Goal: Check status: Check status

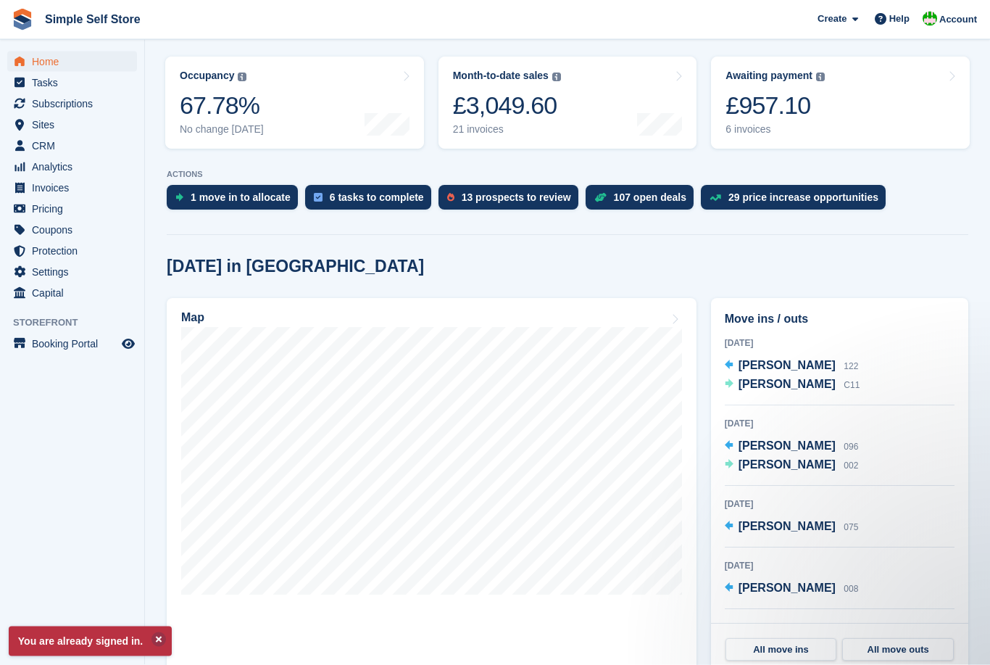
scroll to position [174, 0]
click at [790, 645] on link "All move ins" at bounding box center [782, 649] width 112 height 23
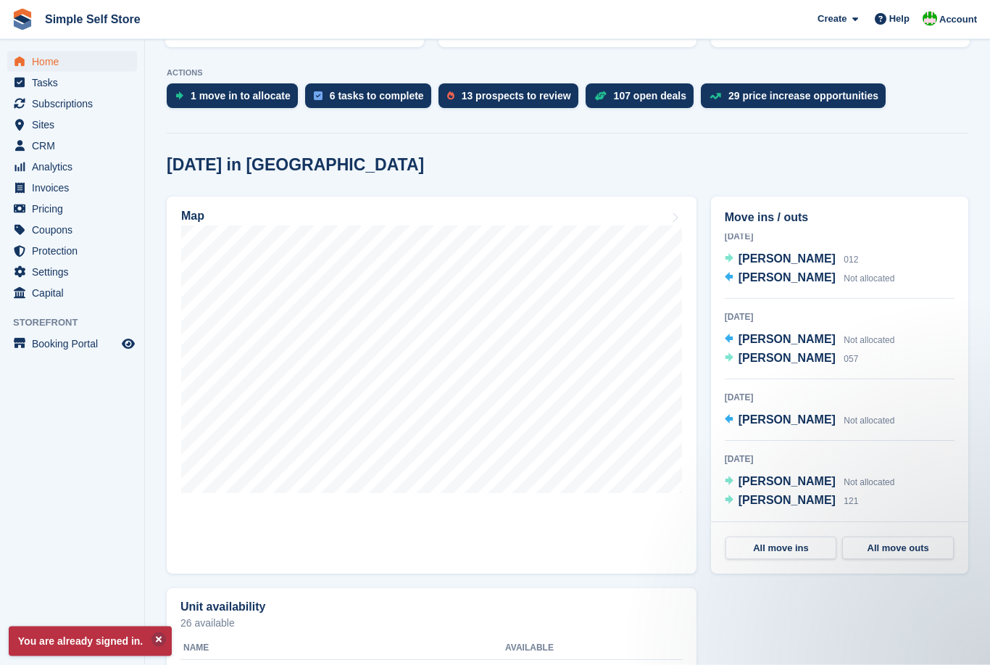
scroll to position [273, 0]
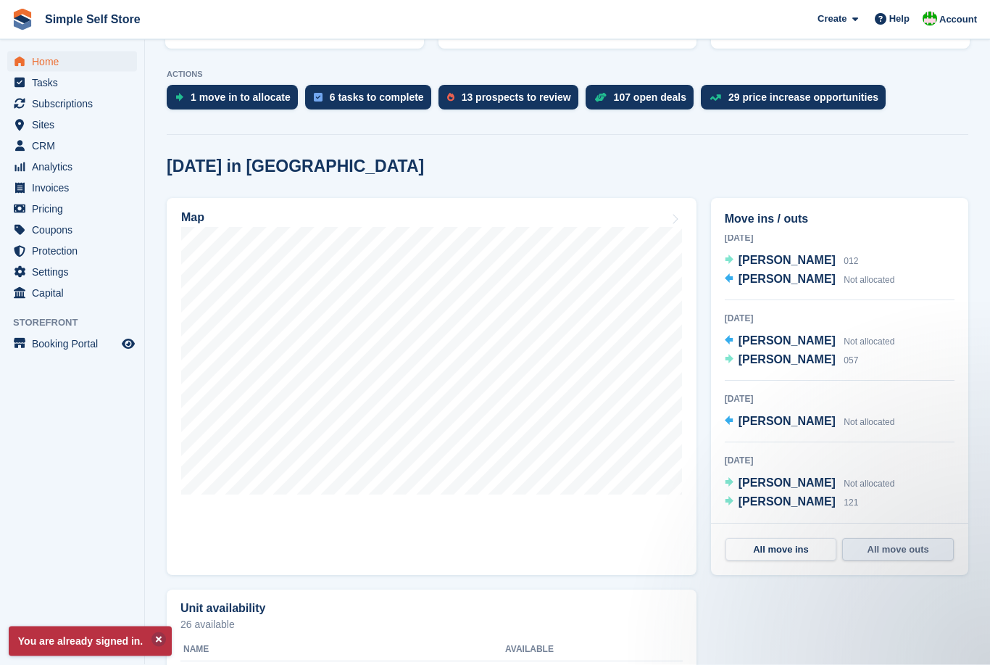
click at [907, 545] on link "All move outs" at bounding box center [898, 550] width 112 height 23
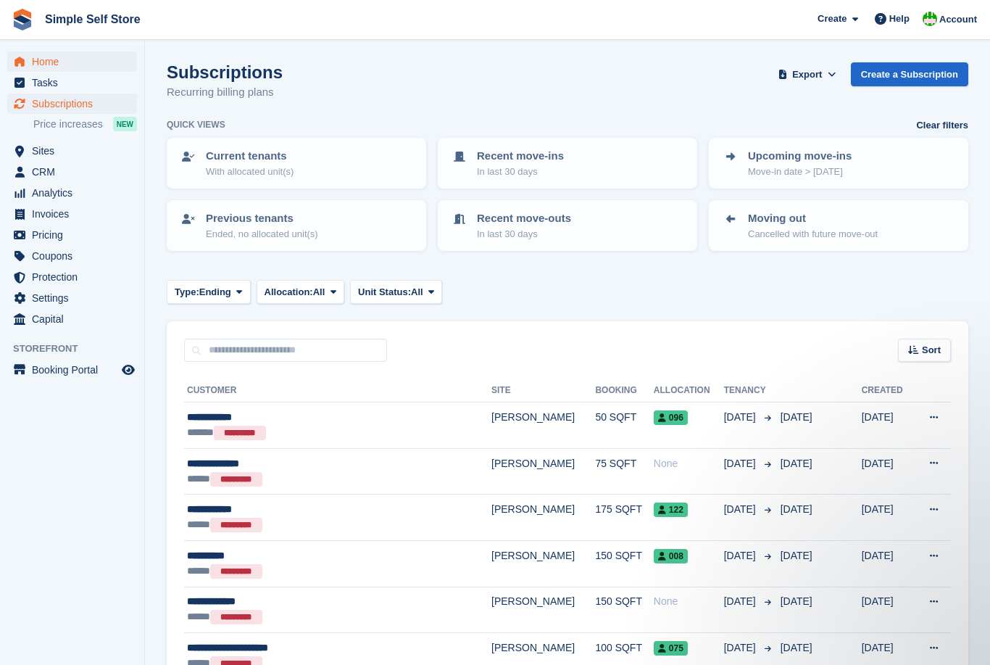
click at [66, 57] on span "Home" at bounding box center [75, 61] width 87 height 20
